Goal: Task Accomplishment & Management: Manage account settings

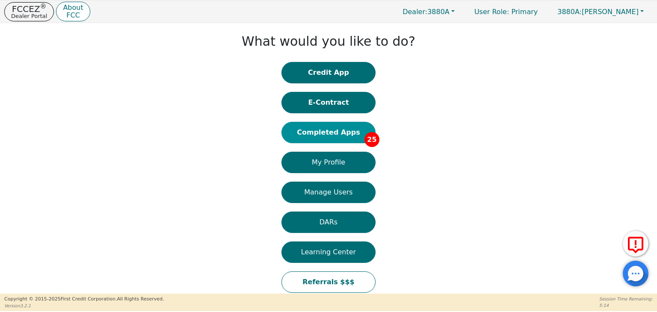
click at [345, 135] on button "Completed Apps 25" at bounding box center [329, 132] width 94 height 21
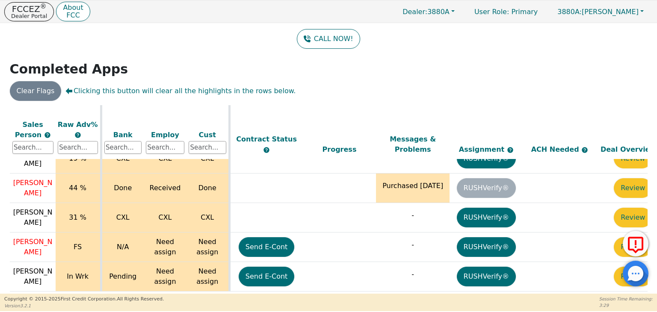
scroll to position [669, 300]
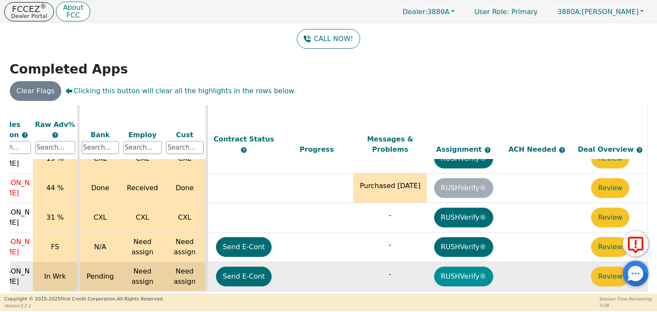
click at [457, 267] on button "RUSHVerify®" at bounding box center [463, 277] width 59 height 20
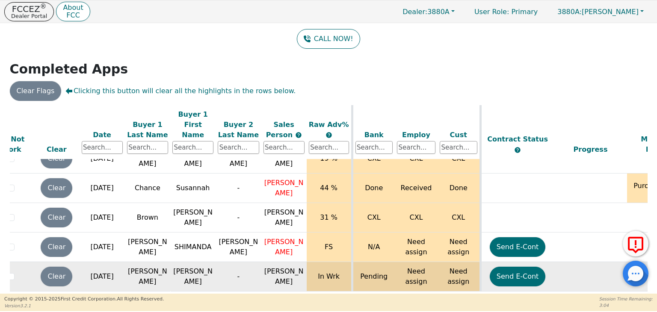
scroll to position [669, 11]
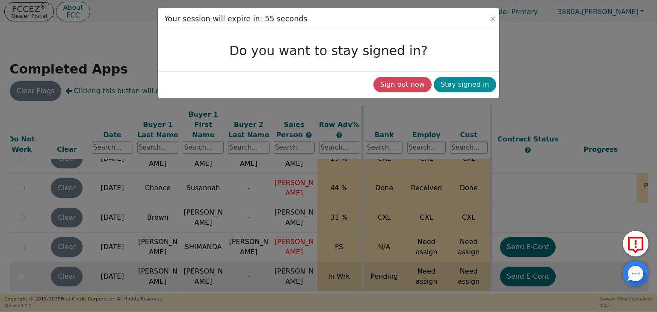
click at [466, 86] on button "Stay signed in" at bounding box center [465, 84] width 62 height 15
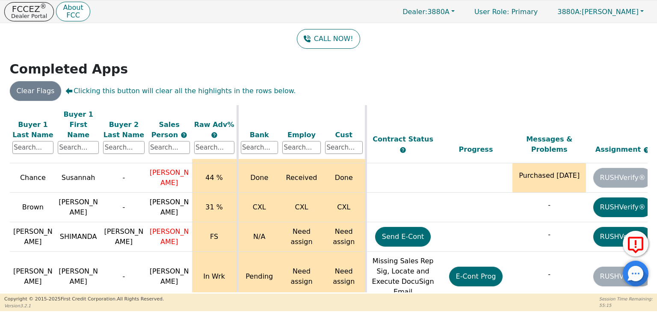
scroll to position [680, 166]
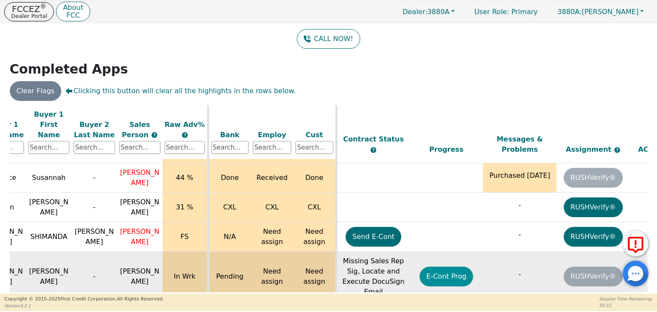
click at [445, 267] on button "E-Cont Prog" at bounding box center [447, 277] width 54 height 20
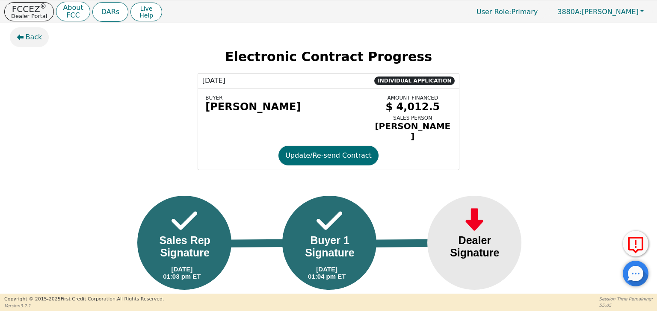
click at [33, 38] on span "Back" at bounding box center [34, 37] width 17 height 10
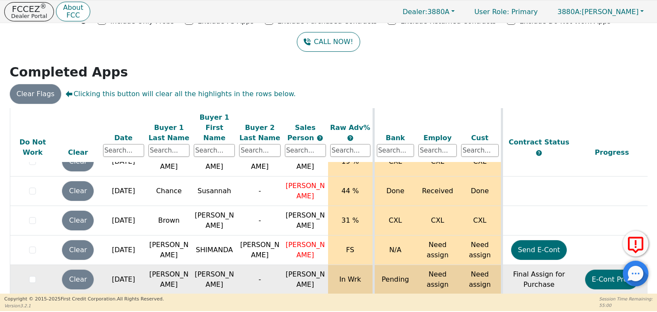
scroll to position [58, 0]
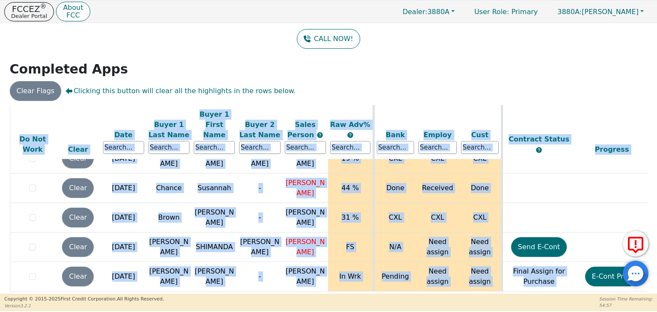
drag, startPoint x: 436, startPoint y: 292, endPoint x: 540, endPoint y: 282, distance: 104.6
click at [540, 282] on div "ALL VALUES ON THIS PAGE ARE UPDATED IN REAL TIME VERIFICATION STATUS Do Not Wor…" at bounding box center [328, 200] width 645 height 190
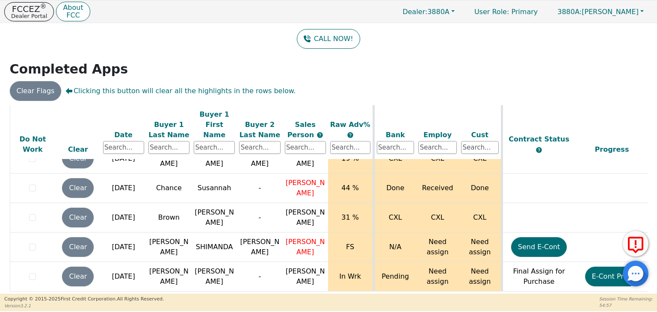
click at [490, 296] on footer "Copyright © 2015- 2025 First Credit Corporation. All Rights Reserved. Version 3…" at bounding box center [328, 303] width 657 height 18
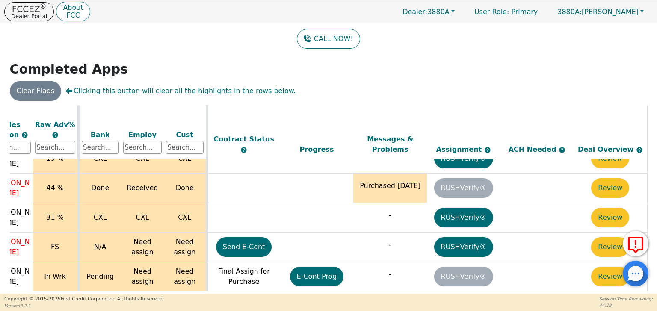
scroll to position [0, 0]
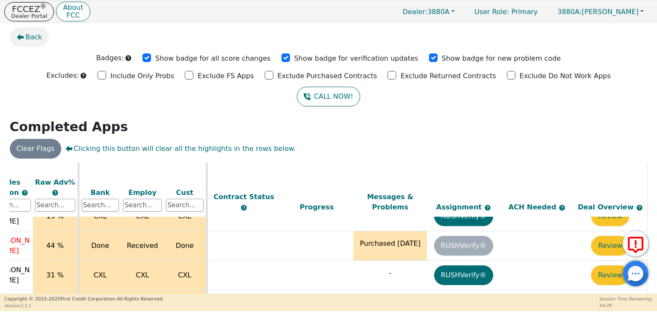
click at [29, 37] on span "Back" at bounding box center [34, 37] width 17 height 10
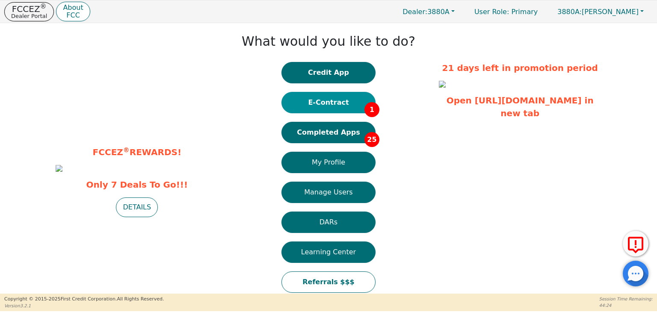
click at [349, 100] on button "E-Contract 1" at bounding box center [329, 102] width 94 height 21
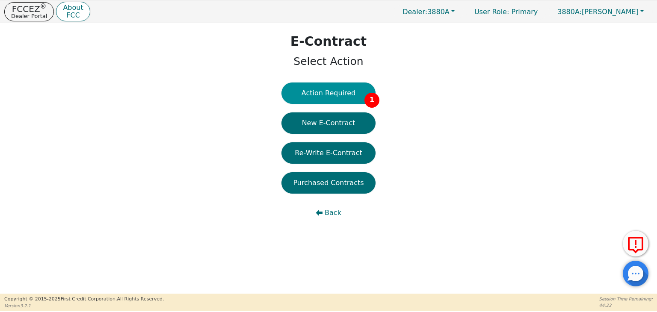
click at [343, 92] on button "Action Required 1" at bounding box center [329, 93] width 94 height 21
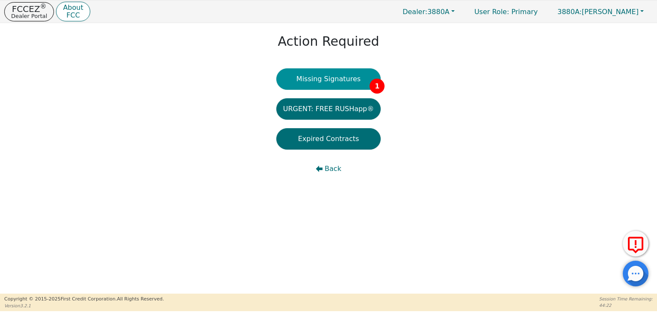
click at [337, 78] on button "Missing Signatures 1" at bounding box center [329, 78] width 105 height 21
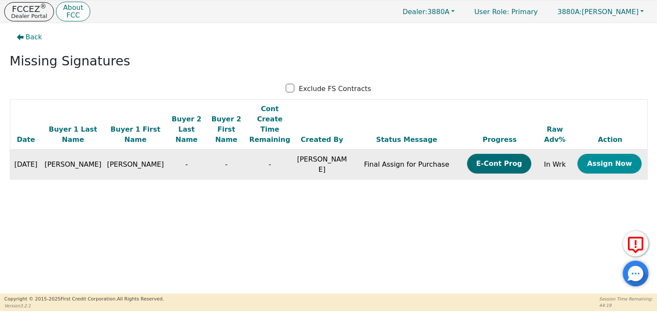
click at [599, 154] on button "Assign Now" at bounding box center [610, 164] width 64 height 20
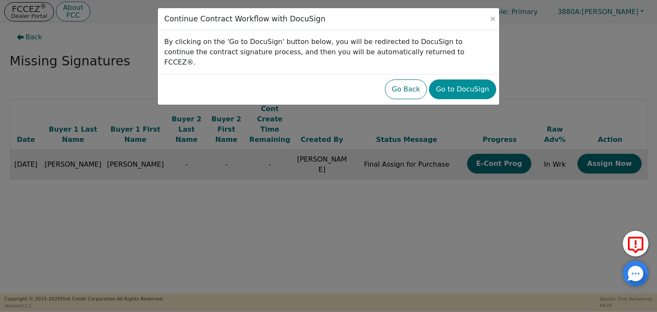
click at [440, 81] on button "Go to DocuSign" at bounding box center [462, 90] width 67 height 20
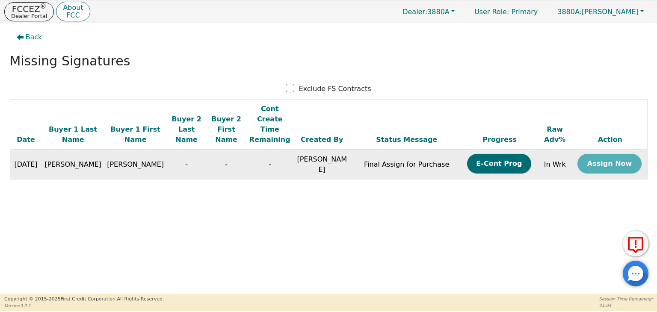
click at [601, 155] on td "Assign Now" at bounding box center [611, 165] width 74 height 30
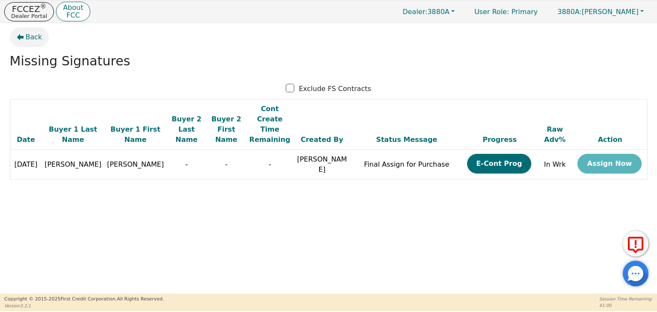
click at [27, 38] on span "Back" at bounding box center [34, 37] width 17 height 10
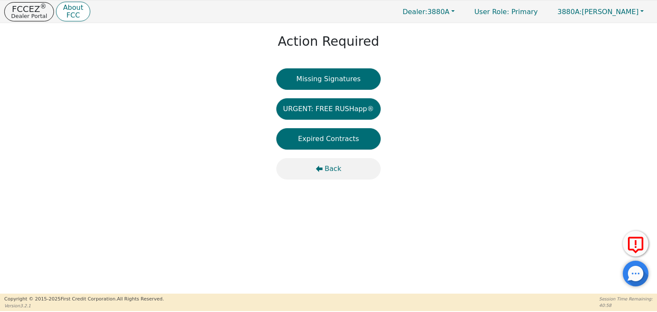
click at [336, 172] on span "Back" at bounding box center [333, 169] width 17 height 10
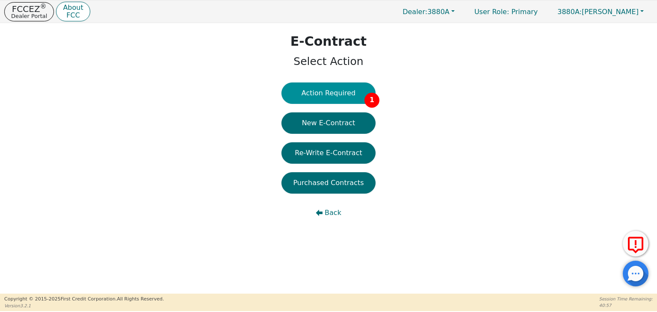
click at [342, 98] on button "Action Required 1" at bounding box center [329, 93] width 94 height 21
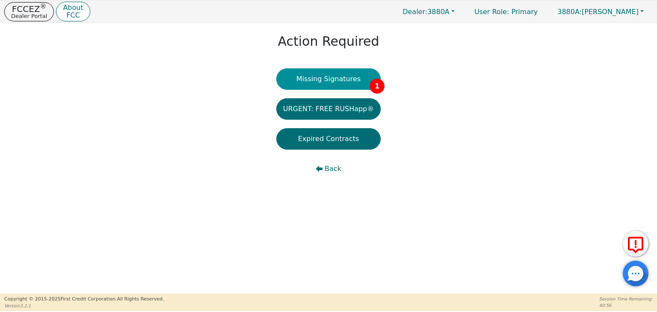
click at [339, 86] on button "Missing Signatures 1" at bounding box center [329, 78] width 105 height 21
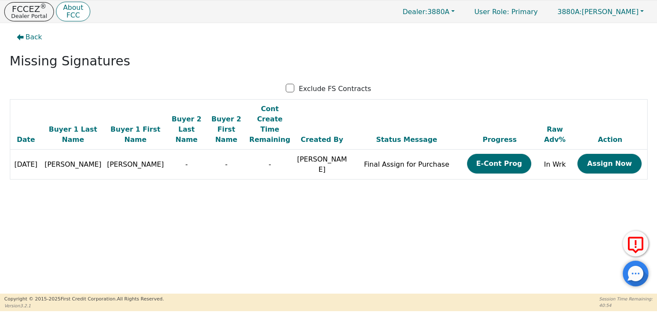
click at [610, 154] on button "Assign Now" at bounding box center [610, 164] width 64 height 20
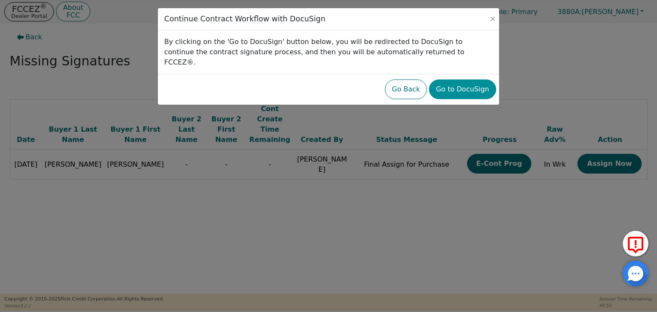
click at [466, 81] on button "Go to DocuSign" at bounding box center [462, 90] width 67 height 20
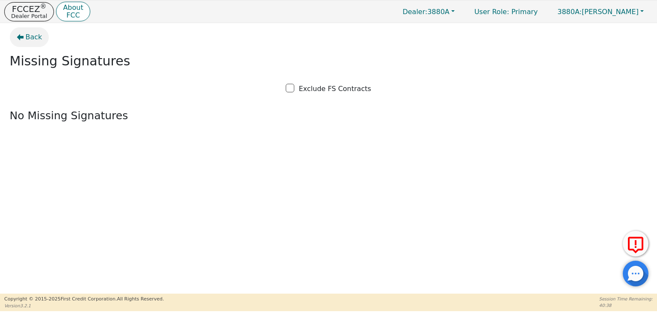
click at [29, 37] on span "Back" at bounding box center [34, 37] width 17 height 10
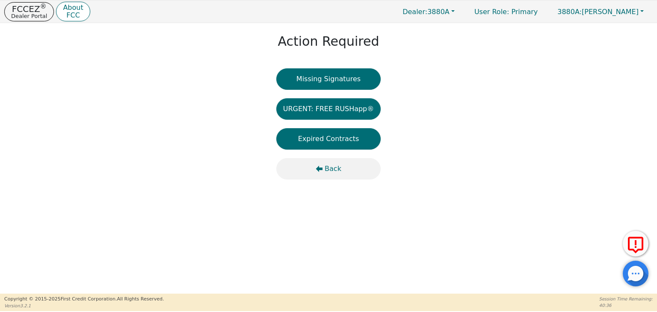
click at [329, 168] on span "Back" at bounding box center [333, 169] width 17 height 10
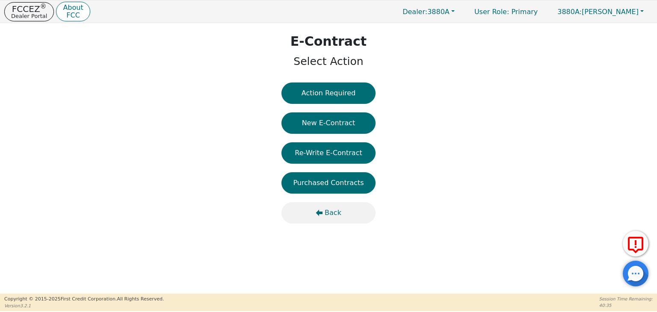
click at [333, 213] on span "Back" at bounding box center [333, 213] width 17 height 10
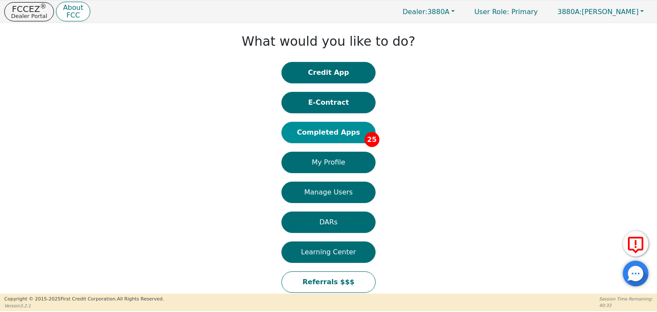
click at [337, 134] on button "Completed Apps 25" at bounding box center [329, 132] width 94 height 21
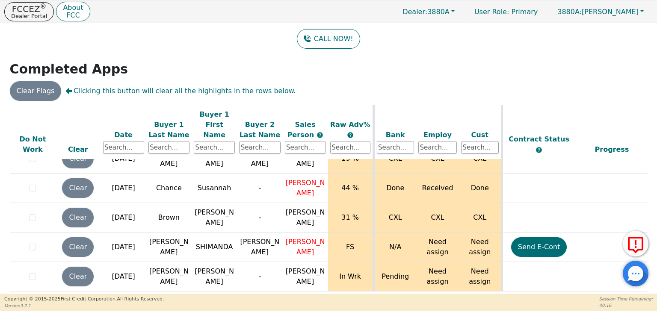
scroll to position [669, 300]
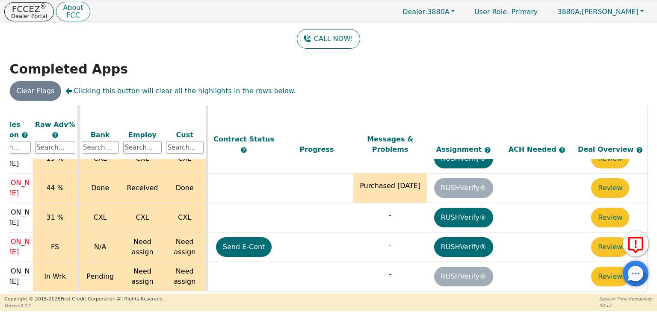
drag, startPoint x: 351, startPoint y: 291, endPoint x: 218, endPoint y: 288, distance: 133.6
click at [218, 288] on div "ALL VALUES ON THIS PAGE ARE UPDATED IN REAL TIME VERIFICATION STATUS Do Not Wor…" at bounding box center [329, 198] width 638 height 187
drag, startPoint x: 224, startPoint y: 288, endPoint x: 134, endPoint y: 286, distance: 89.5
click at [134, 286] on div "ALL VALUES ON THIS PAGE ARE UPDATED IN REAL TIME VERIFICATION STATUS Do Not Wor…" at bounding box center [329, 198] width 638 height 187
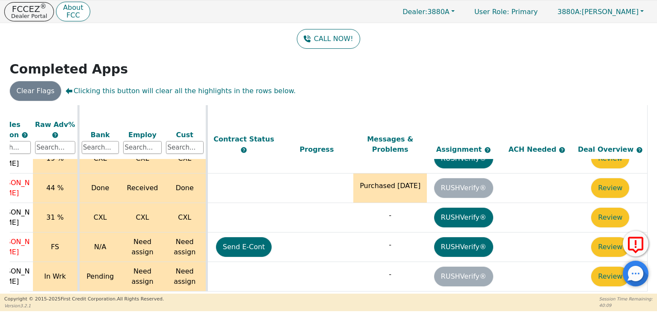
scroll to position [498, 300]
